Goal: Find specific page/section: Find specific page/section

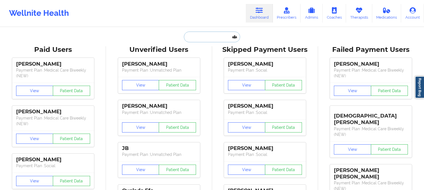
click at [205, 35] on input "text" at bounding box center [212, 37] width 56 height 11
paste input "[EMAIL_ADDRESS][DOMAIN_NAME]"
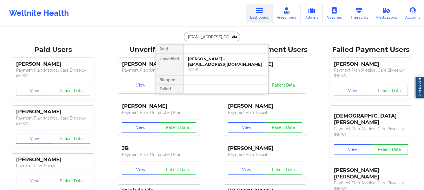
scroll to position [0, 9]
type input "[EMAIL_ADDRESS][DOMAIN_NAME]"
click at [203, 61] on div "[PERSON_NAME] - [EMAIL_ADDRESS][DOMAIN_NAME]" at bounding box center [226, 61] width 76 height 10
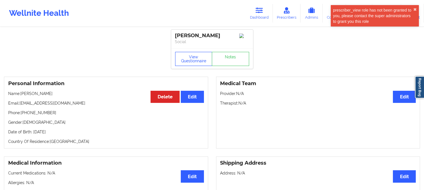
click at [199, 61] on button "View Questionnaire" at bounding box center [193, 59] width 37 height 14
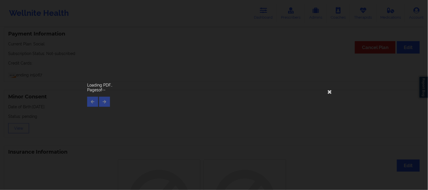
scroll to position [313, 0]
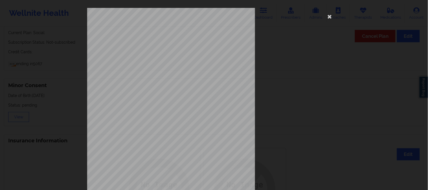
click at [310, 121] on div "[STREET_ADDRESS] What state do you live in ? [US_STATE] Full Name [PERSON_NAME]…" at bounding box center [214, 127] width 254 height 238
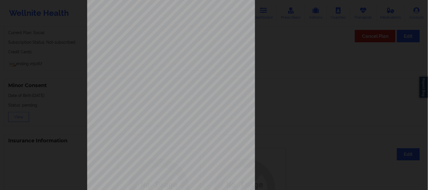
scroll to position [79, 0]
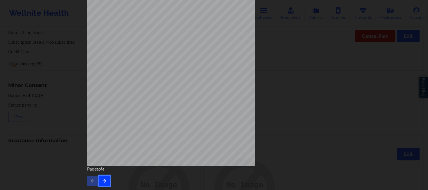
click at [99, 178] on button "button" at bounding box center [104, 181] width 11 height 10
click at [104, 180] on icon "button" at bounding box center [104, 180] width 5 height 3
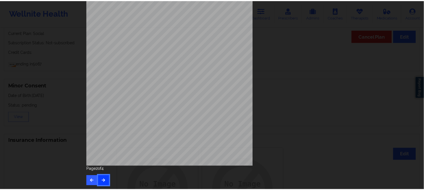
scroll to position [0, 0]
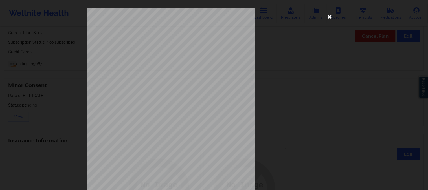
click at [329, 18] on icon at bounding box center [329, 16] width 9 height 9
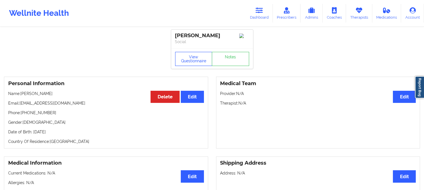
click at [185, 57] on button "View Questionnaire" at bounding box center [193, 59] width 37 height 14
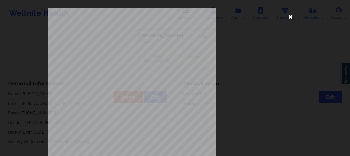
click at [290, 16] on icon at bounding box center [290, 16] width 9 height 9
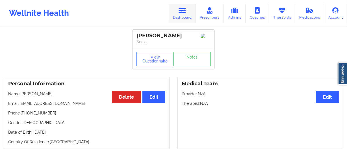
drag, startPoint x: 185, startPoint y: 11, endPoint x: 188, endPoint y: 14, distance: 4.2
click at [185, 11] on icon at bounding box center [181, 10] width 7 height 6
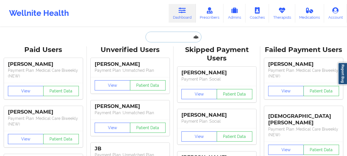
click at [171, 39] on input "text" at bounding box center [173, 37] width 56 height 11
paste input "[EMAIL_ADDRESS][DOMAIN_NAME]"
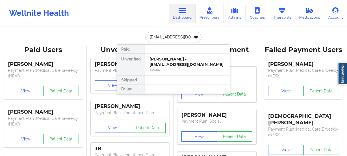
type input "[EMAIL_ADDRESS][DOMAIN_NAME]"
click at [169, 64] on div "[PERSON_NAME] - [EMAIL_ADDRESS][DOMAIN_NAME]" at bounding box center [187, 61] width 76 height 10
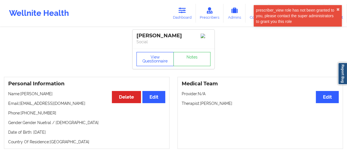
click at [155, 59] on button "View Questionnaire" at bounding box center [154, 59] width 37 height 14
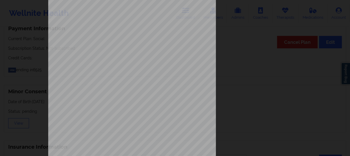
scroll to position [113, 0]
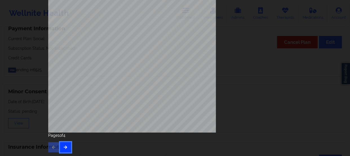
click at [66, 146] on icon "button" at bounding box center [65, 146] width 5 height 3
click at [67, 148] on button "button" at bounding box center [65, 147] width 11 height 10
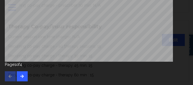
scroll to position [183, 0]
click at [25, 74] on button "button" at bounding box center [22, 77] width 11 height 10
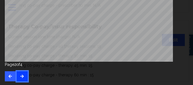
click at [23, 76] on icon "button" at bounding box center [22, 76] width 5 height 3
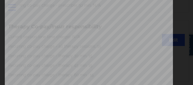
scroll to position [42, 0]
